Goal: Use online tool/utility: Utilize a website feature to perform a specific function

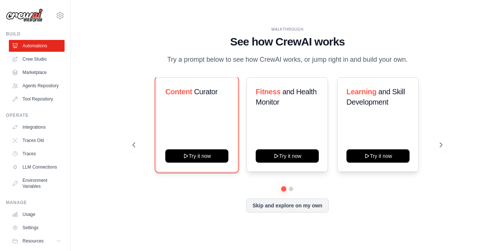
click at [192, 154] on button "Try it now" at bounding box center [196, 155] width 63 height 13
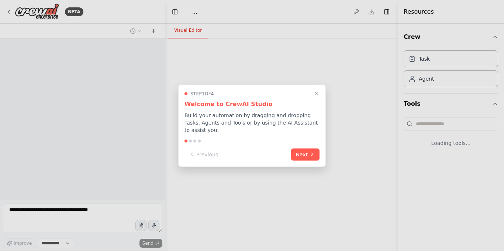
select select "****"
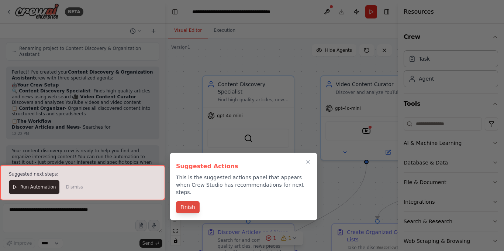
click at [180, 205] on button "Finish" at bounding box center [188, 207] width 24 height 12
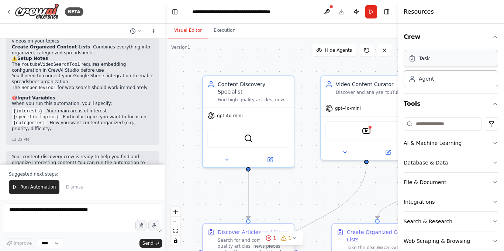
click at [444, 65] on div "Task" at bounding box center [451, 58] width 94 height 17
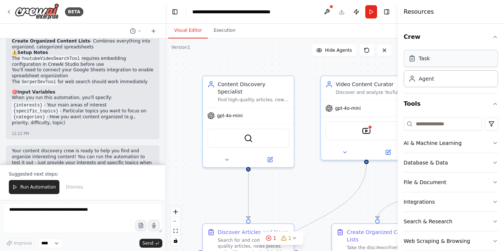
click at [422, 60] on div "Task" at bounding box center [424, 58] width 11 height 7
click at [424, 82] on div "Agent" at bounding box center [451, 78] width 94 height 17
